Goal: Information Seeking & Learning: Understand process/instructions

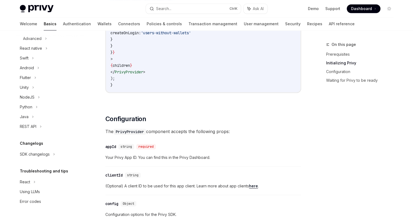
scroll to position [326, 0]
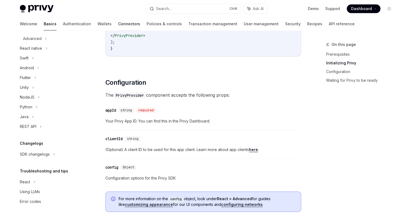
click at [118, 24] on link "Connectors" at bounding box center [129, 23] width 22 height 13
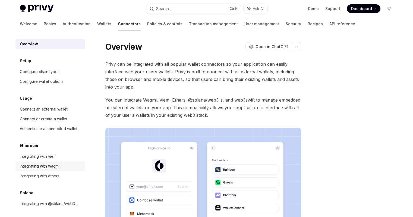
scroll to position [9, 0]
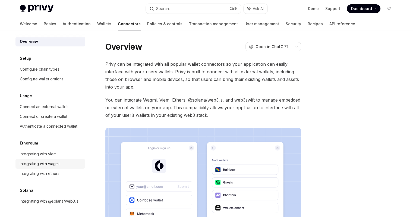
click at [42, 161] on div "Integrating with wagmi" at bounding box center [40, 164] width 40 height 7
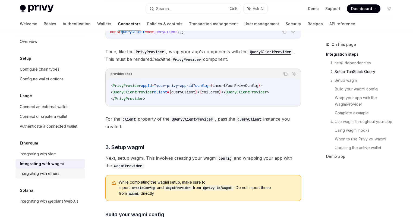
scroll to position [326, 0]
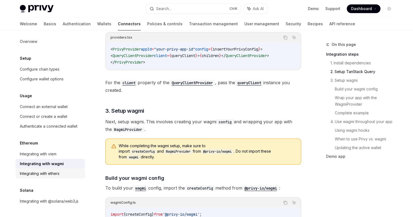
click at [43, 170] on div "Integrating with ethers" at bounding box center [40, 173] width 40 height 7
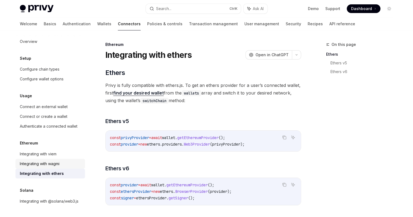
click at [44, 161] on div "Integrating with wagmi" at bounding box center [40, 164] width 40 height 7
type textarea "*"
